Goal: Download file/media

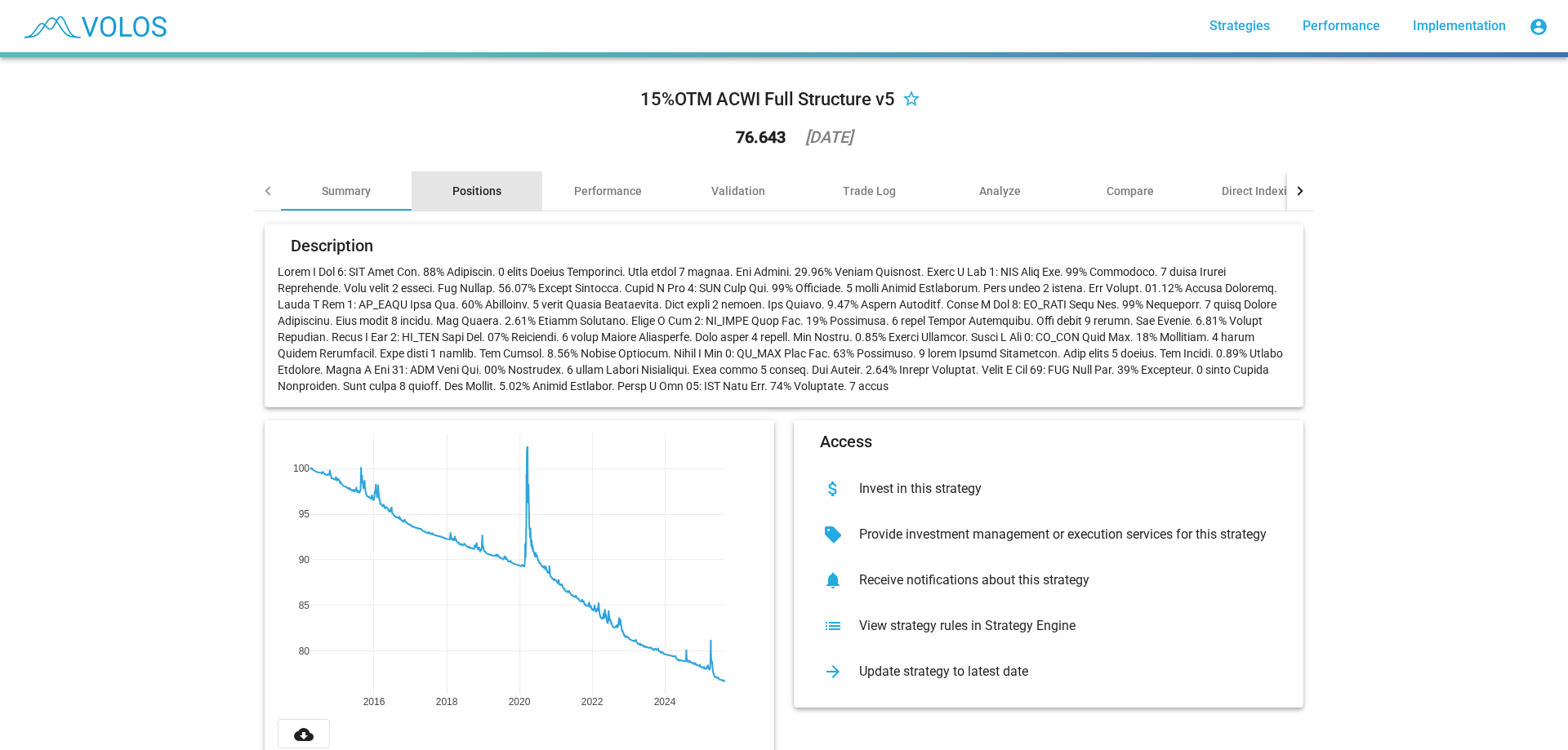
click at [470, 197] on div "Positions" at bounding box center [477, 191] width 49 height 16
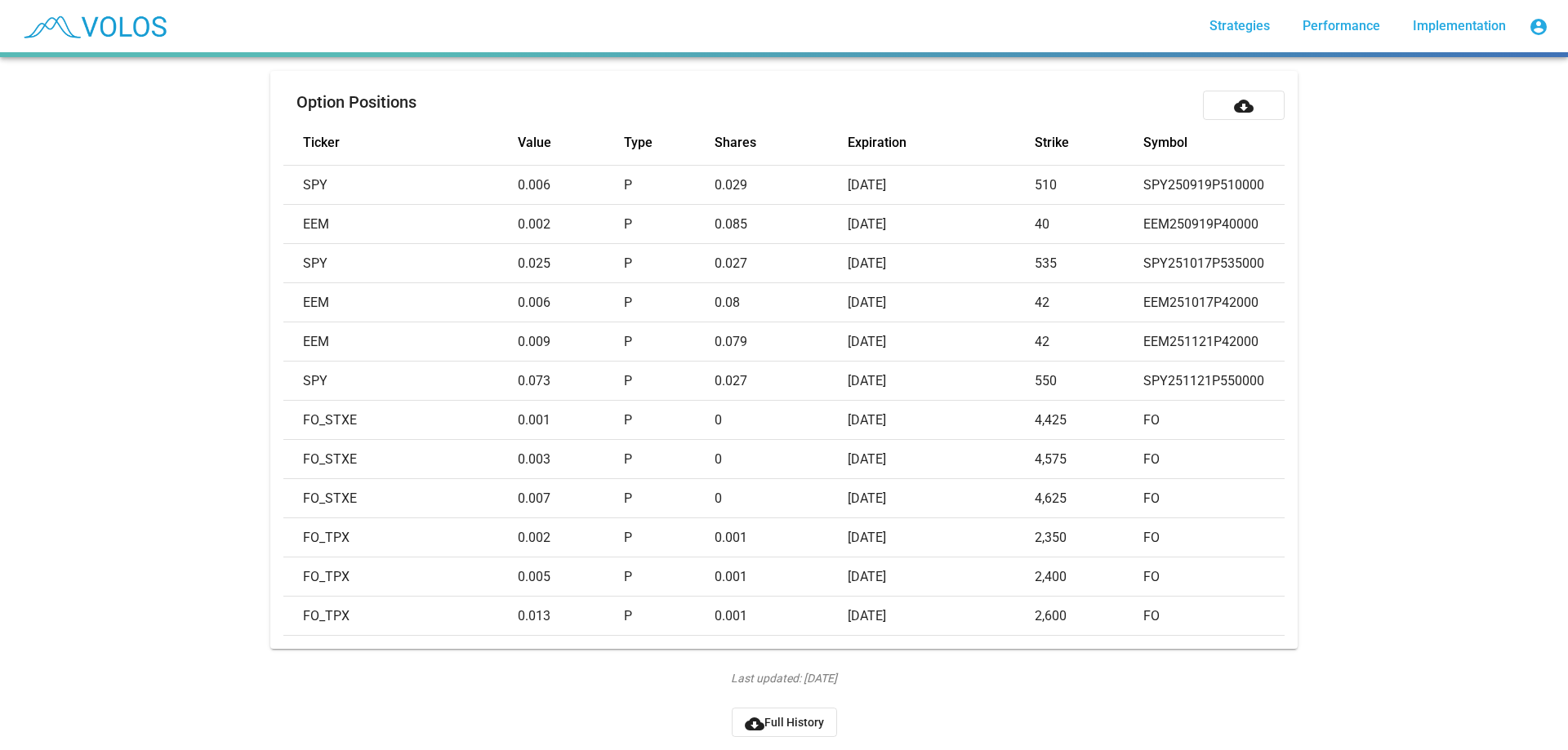
scroll to position [187, 0]
click at [767, 723] on button "cloud_download Full History" at bounding box center [785, 723] width 106 height 29
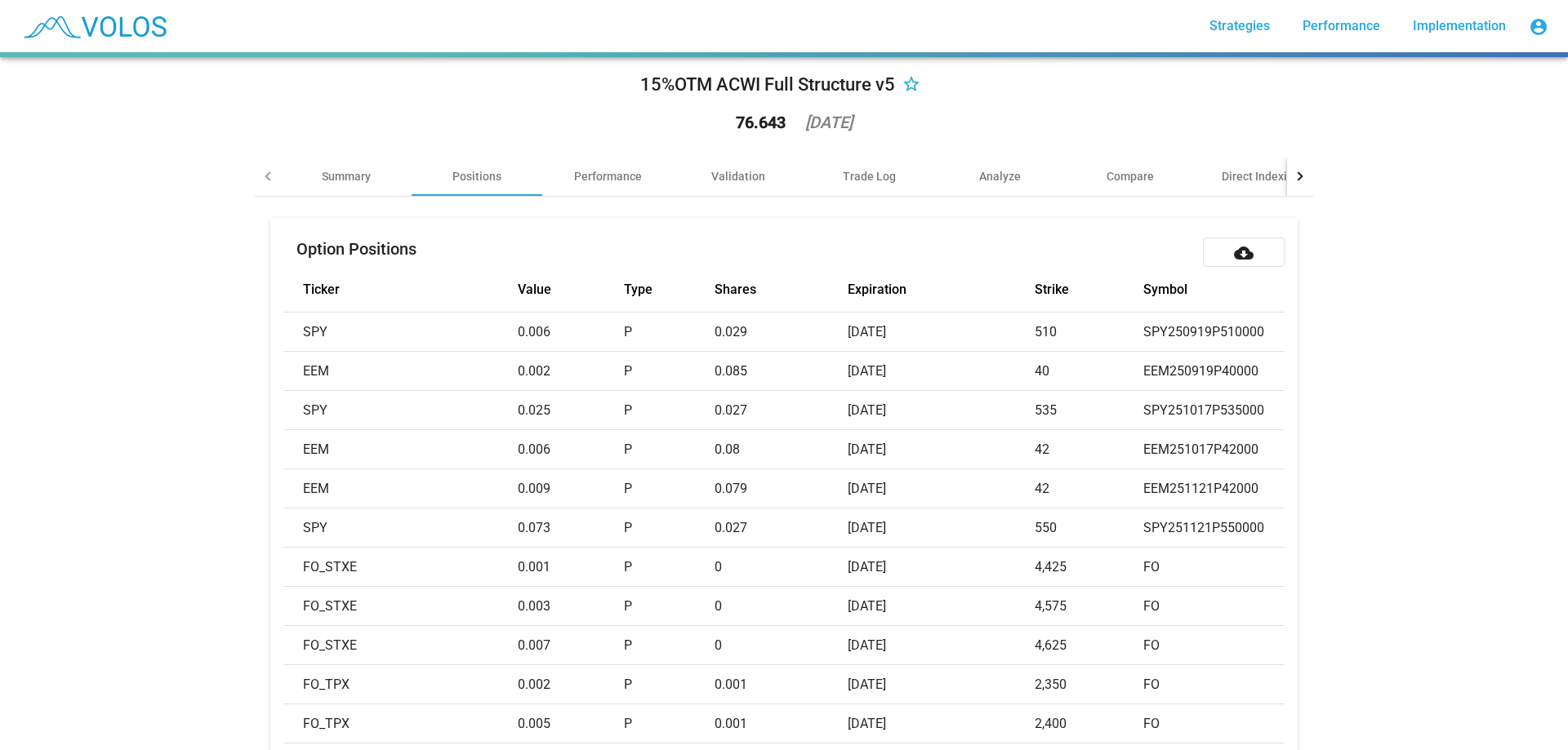
scroll to position [0, 0]
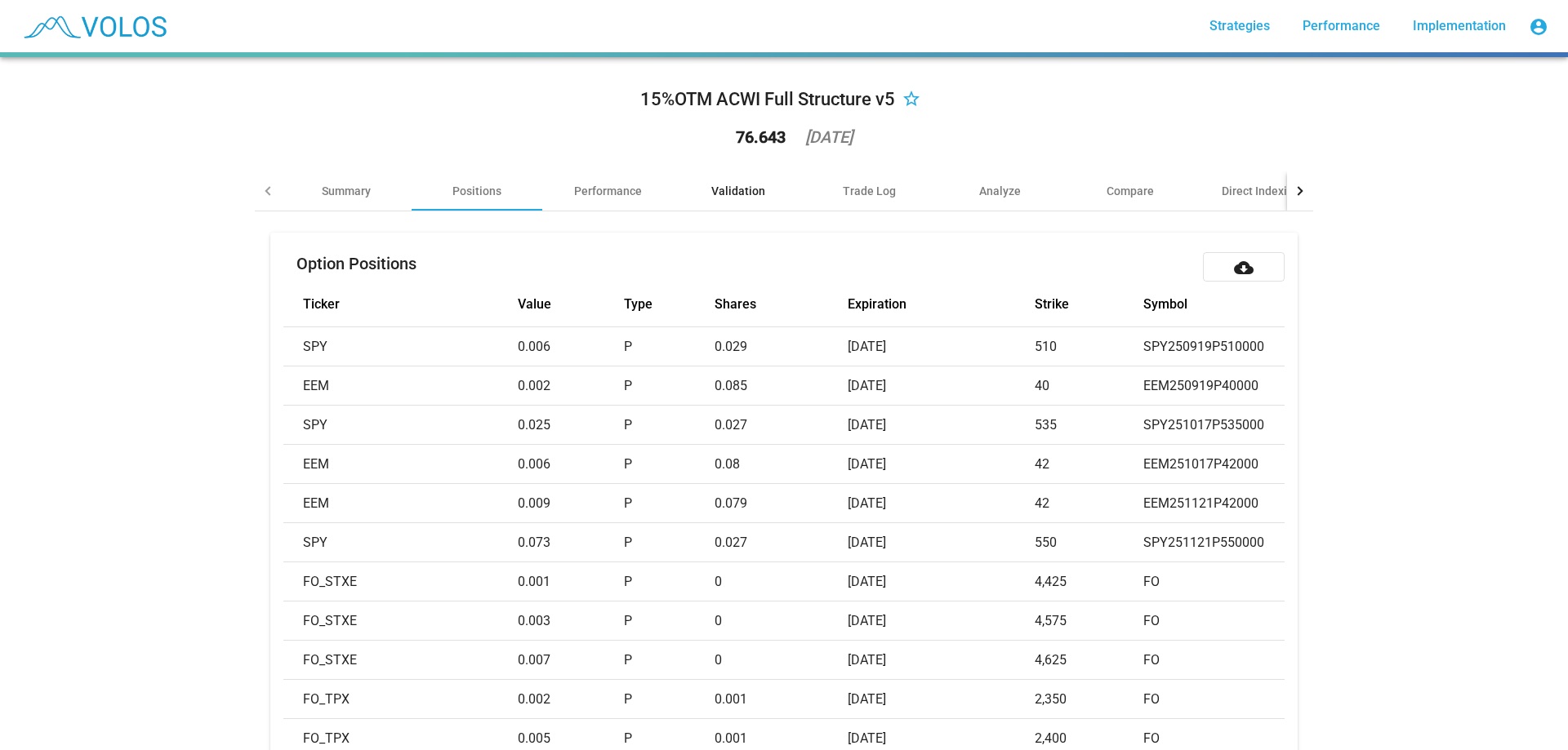
click at [721, 202] on div "Validation" at bounding box center [738, 190] width 131 height 39
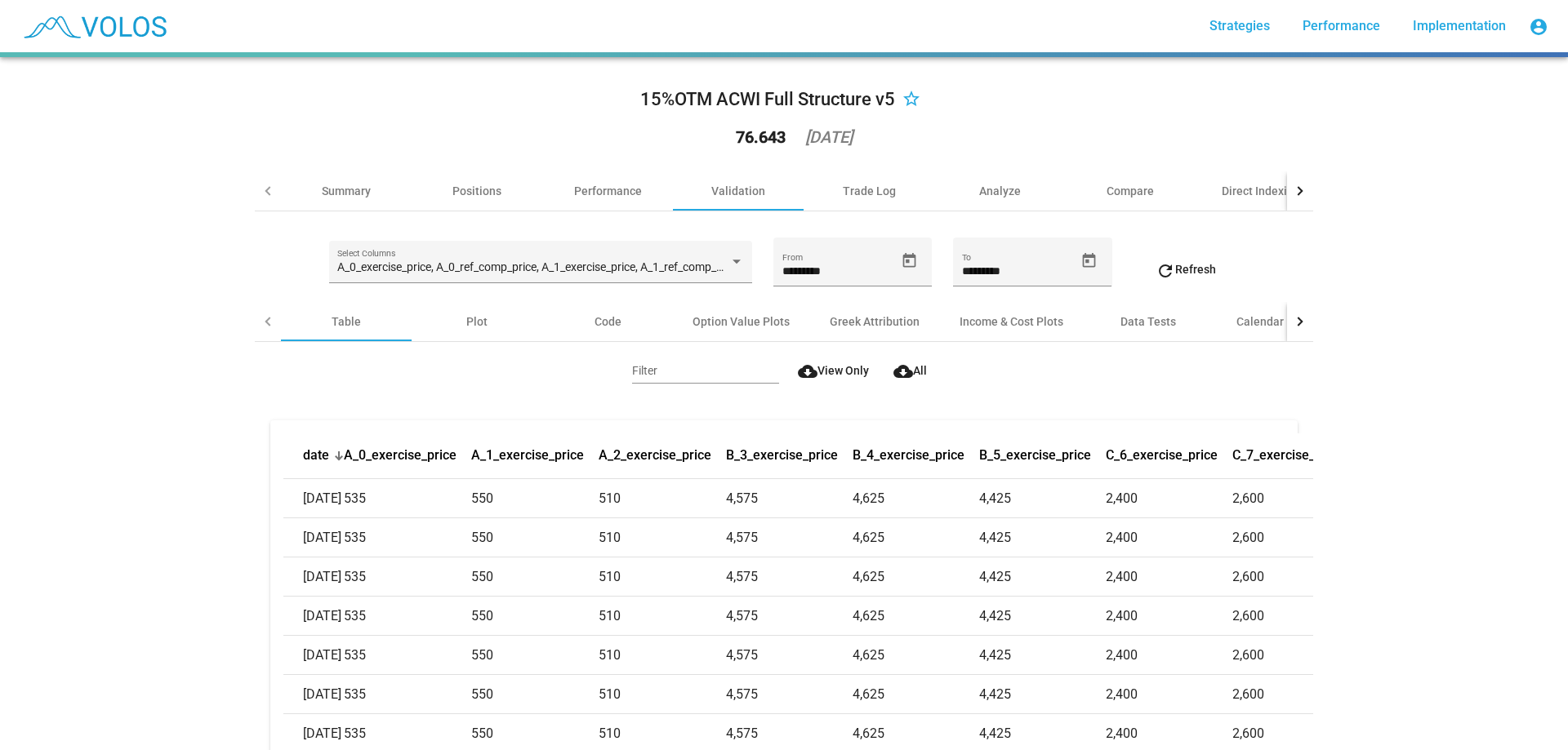
click at [907, 373] on span "cloud_download All" at bounding box center [910, 370] width 34 height 13
